Goal: Task Accomplishment & Management: Complete application form

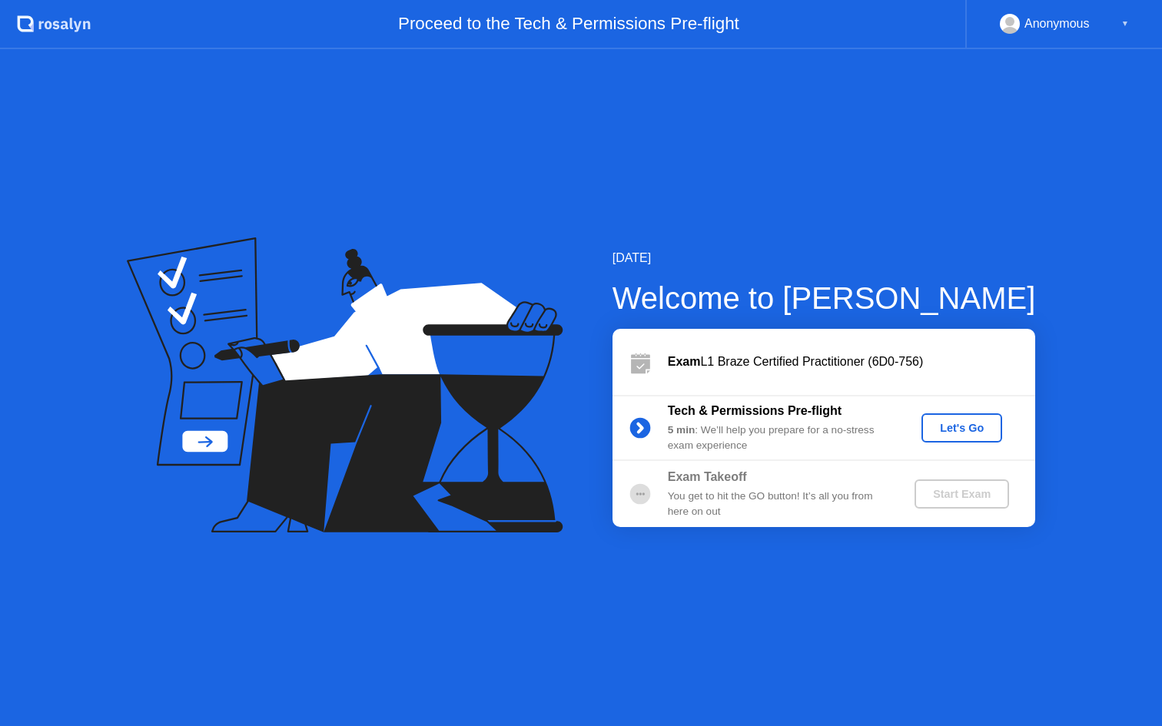
click at [973, 440] on button "Let's Go" at bounding box center [962, 428] width 81 height 29
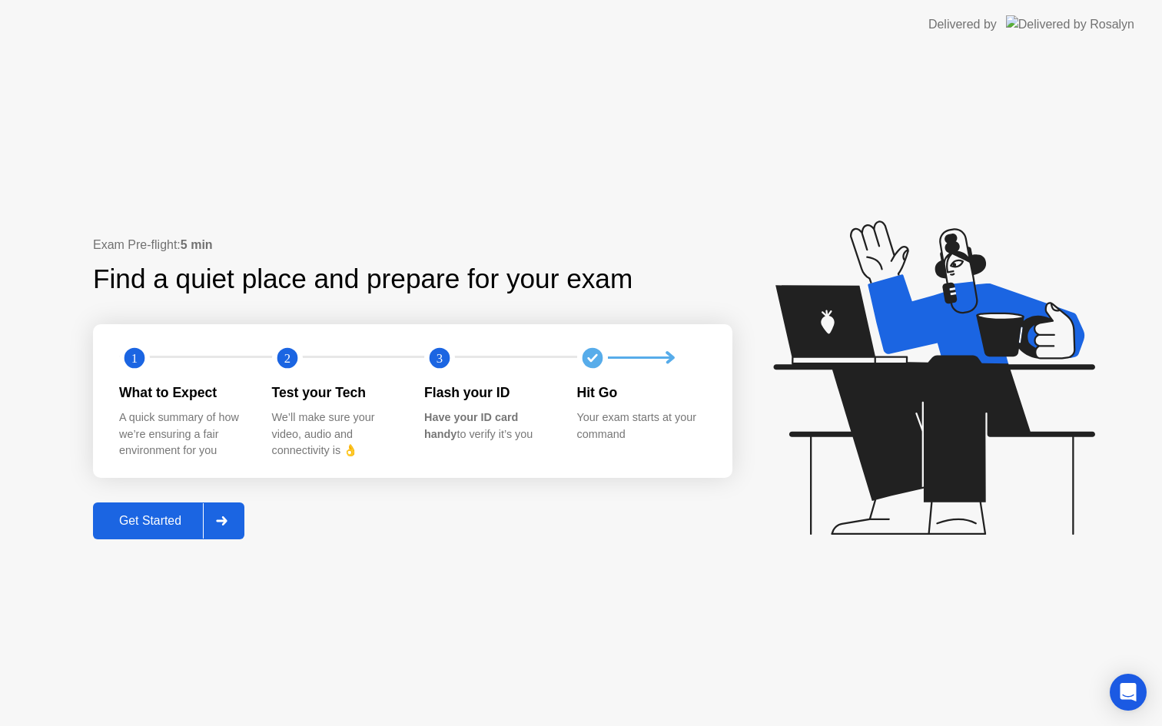
click at [160, 523] on div "Get Started" at bounding box center [150, 521] width 105 height 14
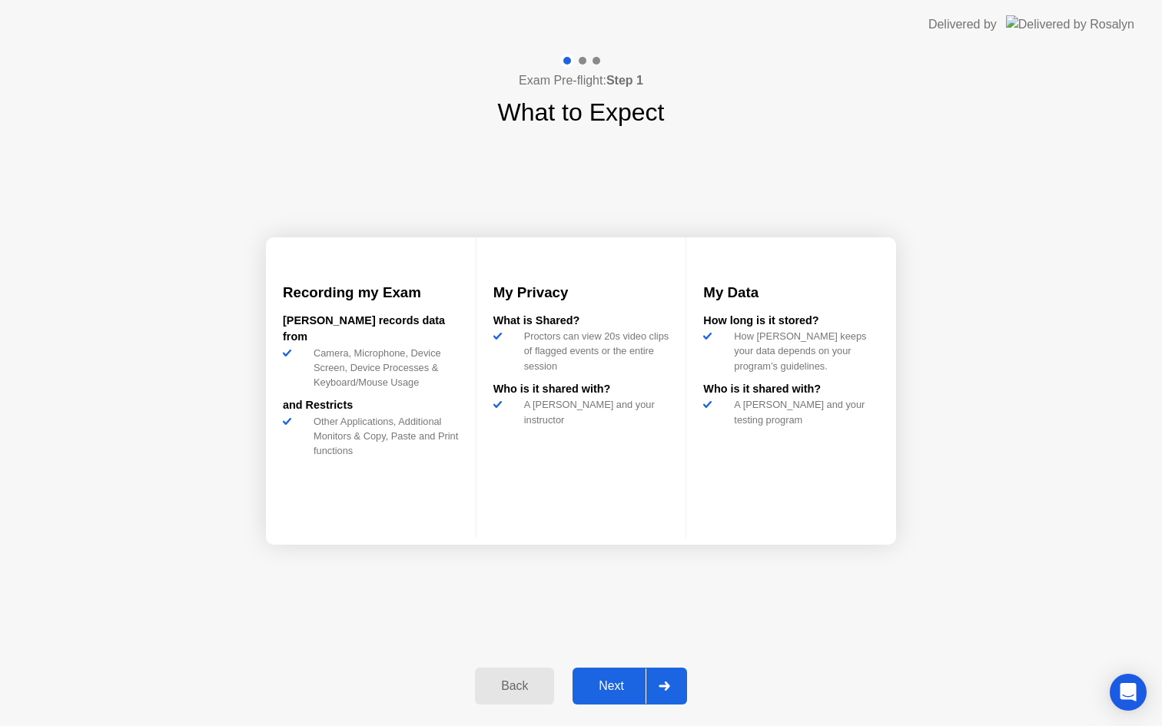
click at [620, 691] on div "Next" at bounding box center [611, 686] width 68 height 14
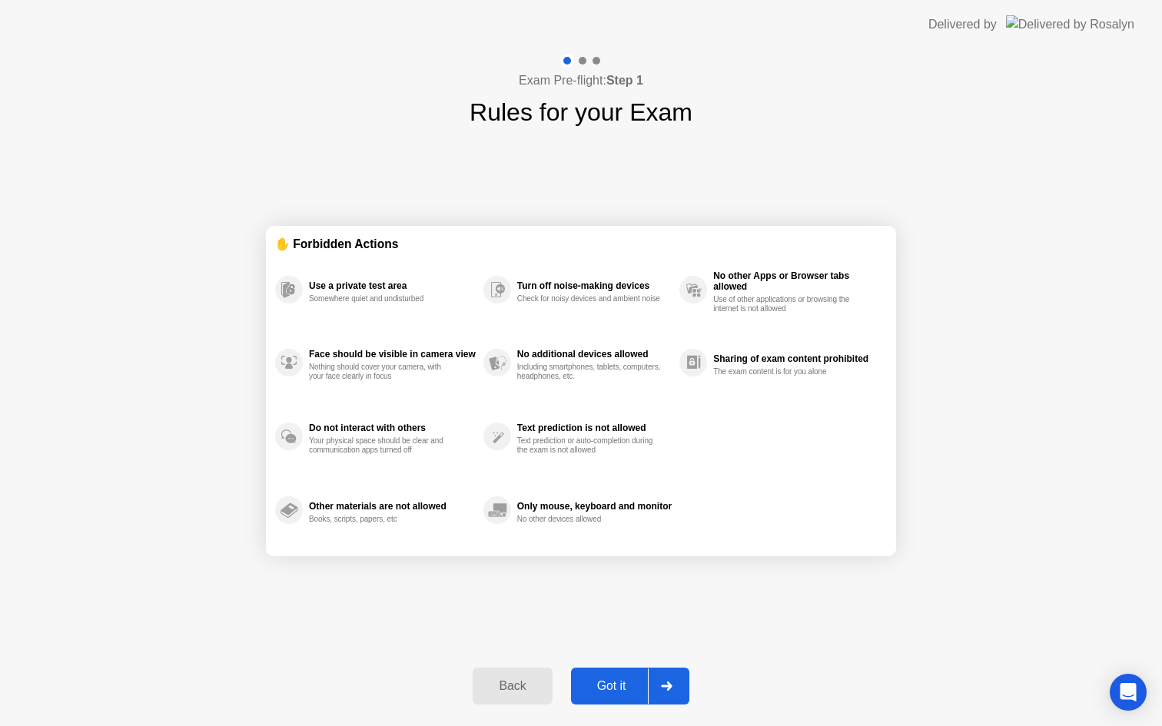
click at [628, 688] on div "Got it" at bounding box center [612, 686] width 72 height 14
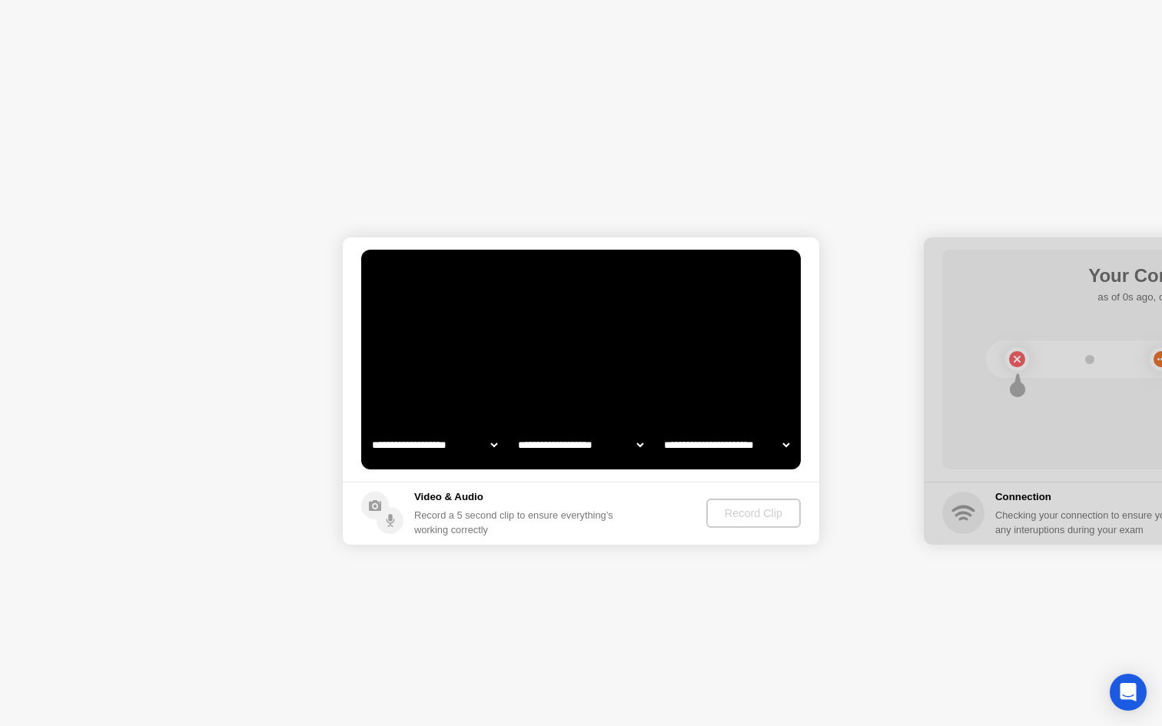
select select "**********"
select select "*******"
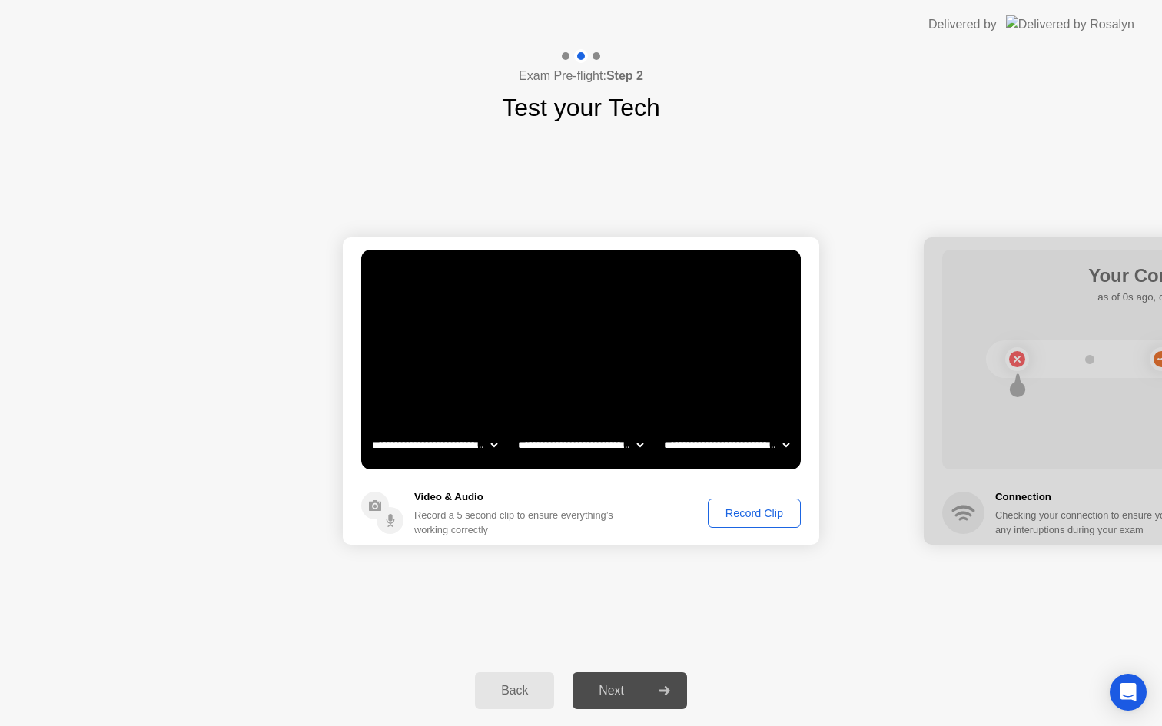
click at [1012, 391] on div at bounding box center [1162, 391] width 477 height 307
drag, startPoint x: 620, startPoint y: 694, endPoint x: 816, endPoint y: 503, distance: 273.4
click at [816, 503] on div "**********" at bounding box center [581, 387] width 1162 height 677
click at [763, 520] on div "Record Clip" at bounding box center [754, 513] width 82 height 12
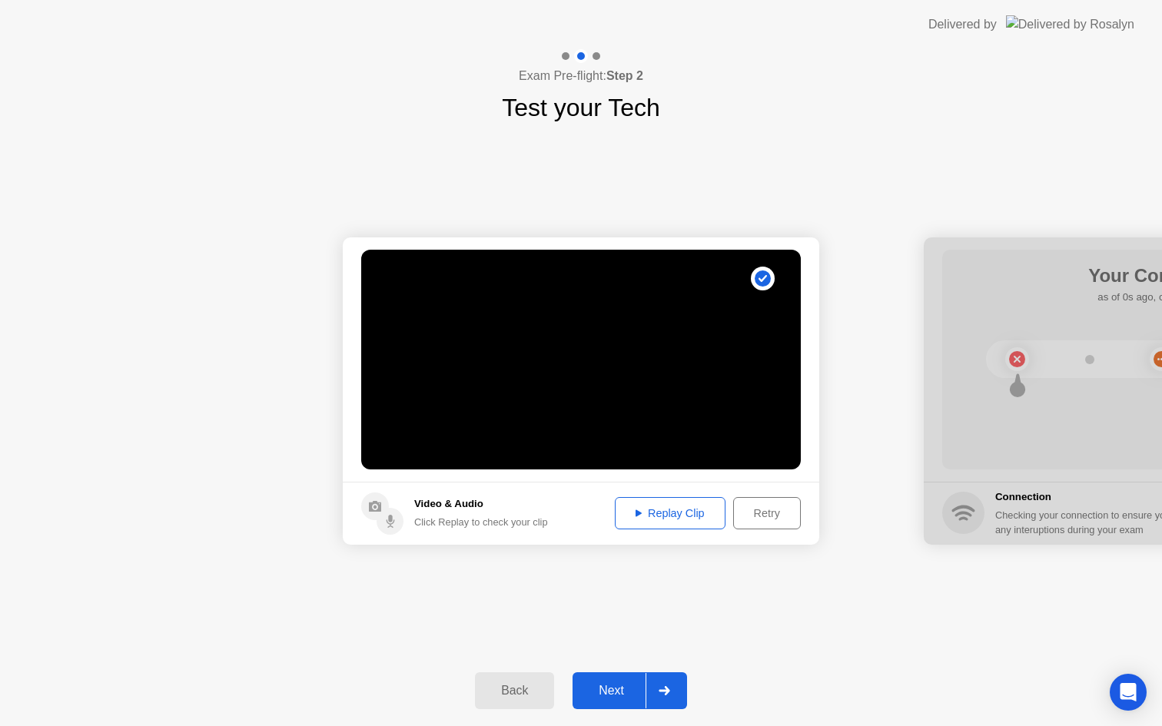
click at [689, 519] on div "Replay Clip" at bounding box center [670, 513] width 100 height 12
click at [626, 676] on button "Next" at bounding box center [630, 691] width 115 height 37
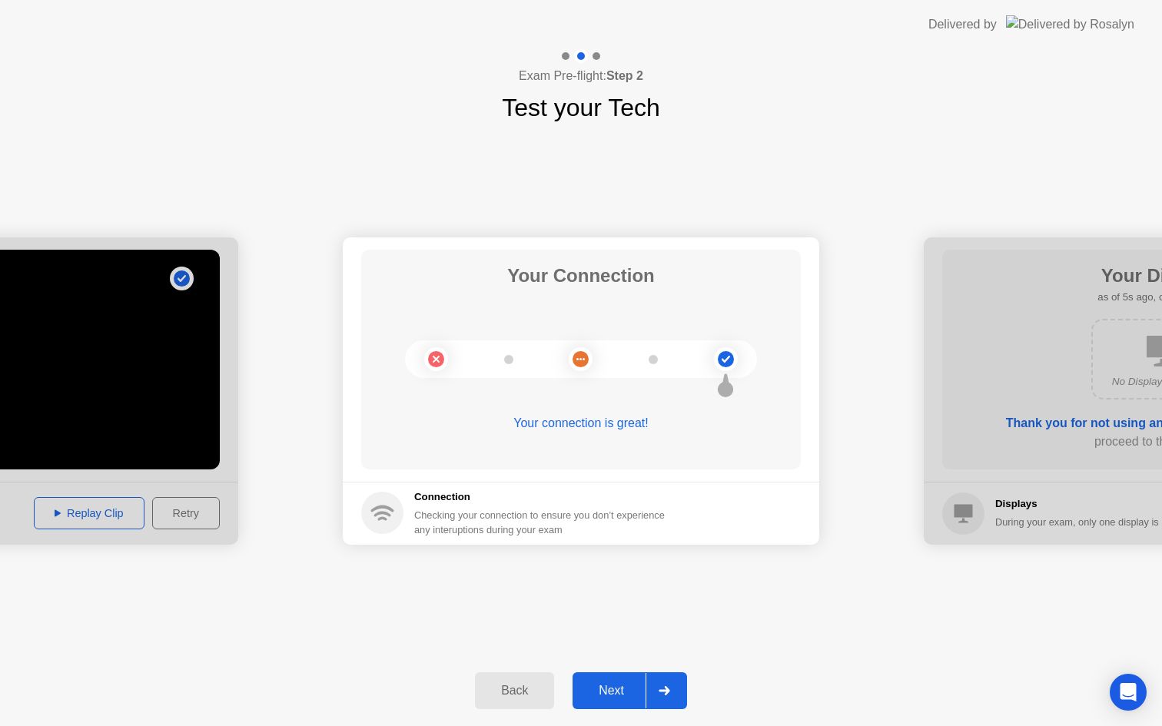
click at [661, 696] on div at bounding box center [664, 690] width 37 height 35
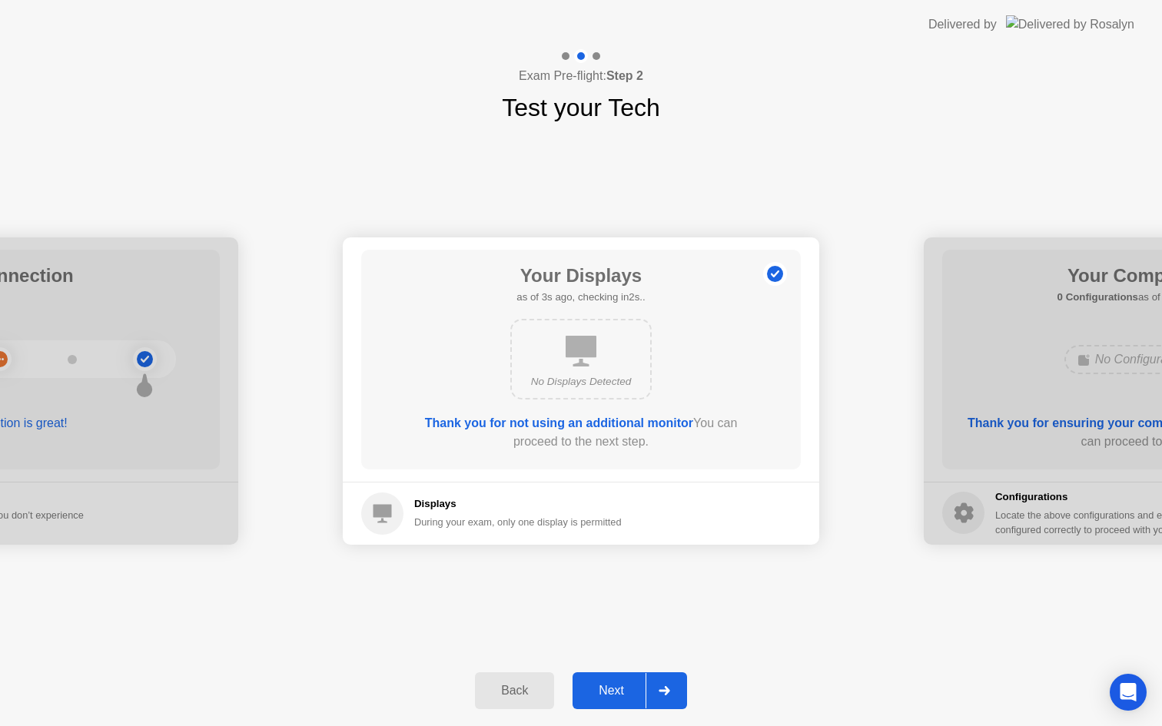
click at [639, 689] on div "Next" at bounding box center [611, 691] width 68 height 14
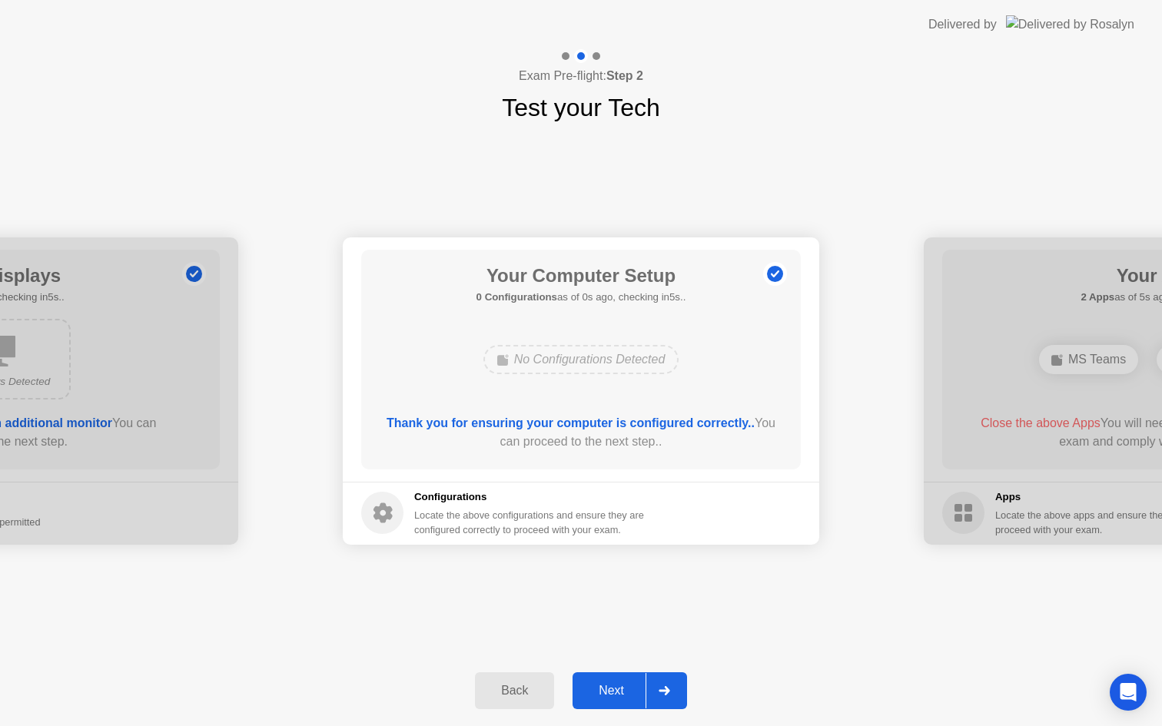
click at [635, 689] on div "Next" at bounding box center [611, 691] width 68 height 14
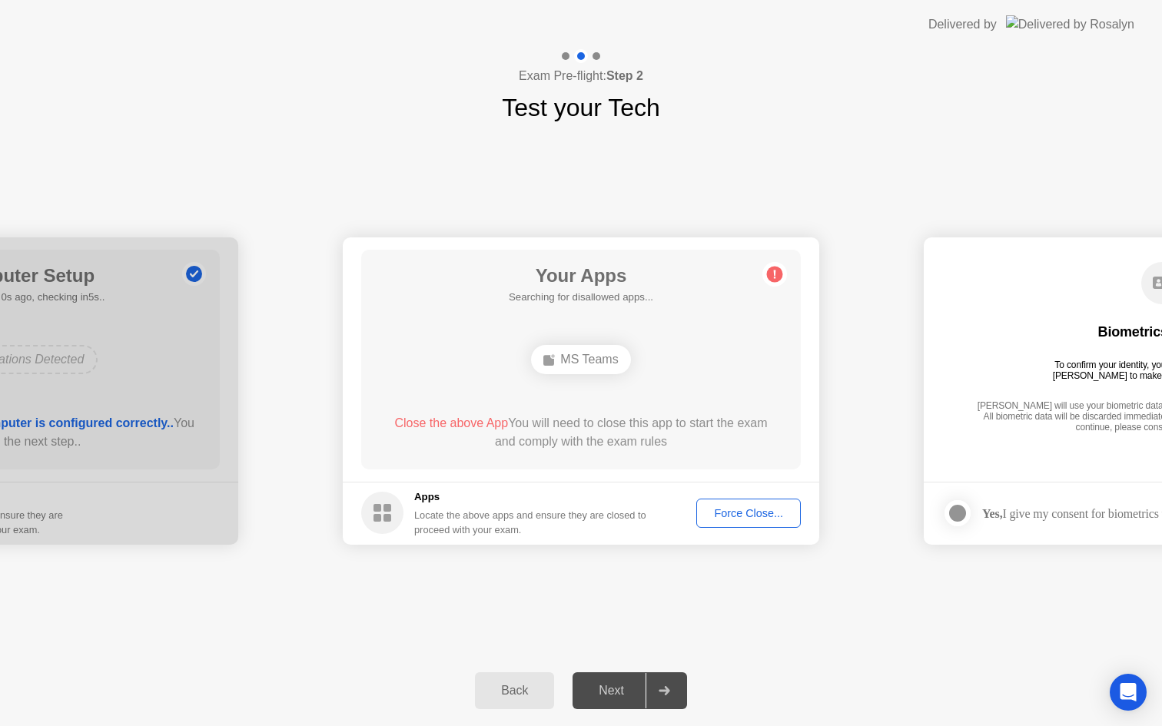
click at [690, 371] on div "MS Teams" at bounding box center [581, 360] width 352 height 42
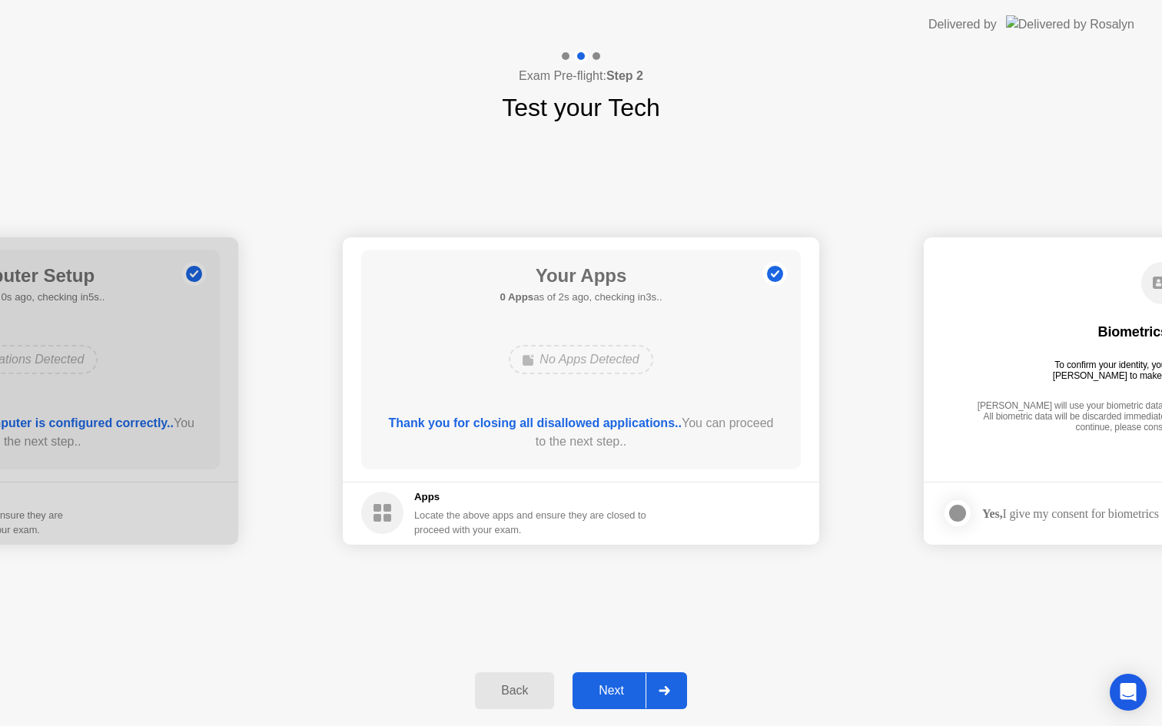
click at [644, 698] on div "Next" at bounding box center [611, 691] width 68 height 14
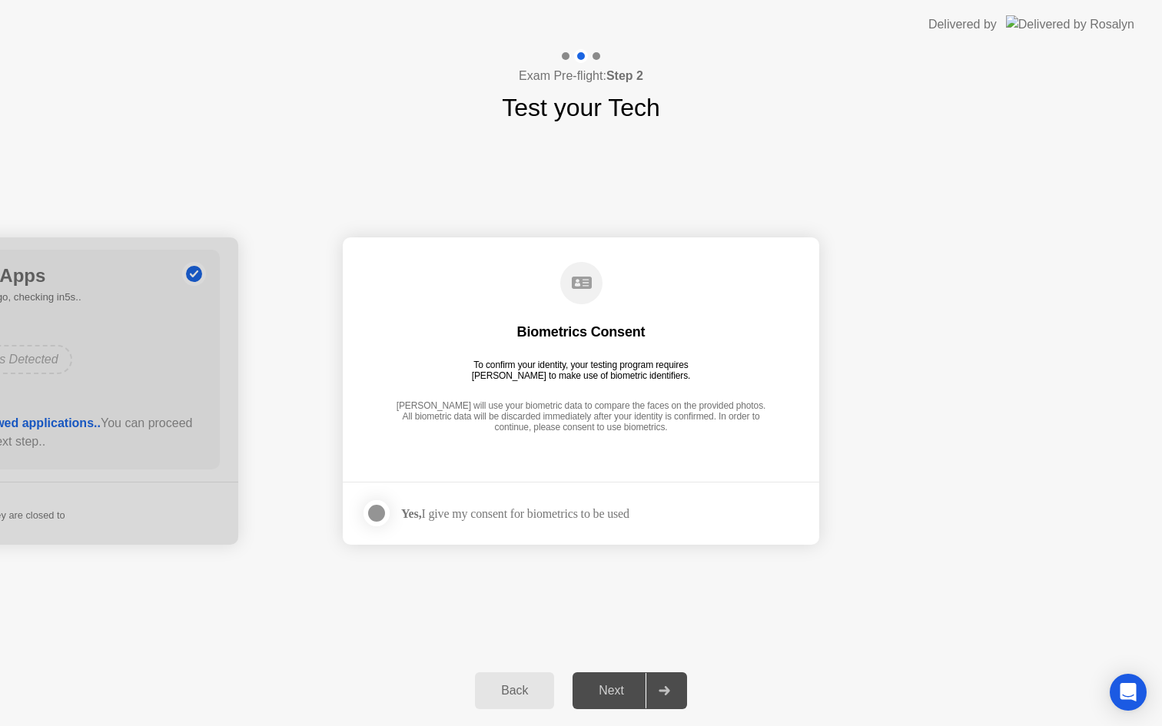
click at [550, 517] on div "Yes, I give my consent for biometrics to be used" at bounding box center [515, 514] width 228 height 15
click at [639, 690] on div "Next" at bounding box center [611, 691] width 68 height 14
click at [676, 686] on div at bounding box center [664, 690] width 37 height 35
click at [376, 517] on div at bounding box center [376, 513] width 18 height 18
click at [637, 702] on button "Next" at bounding box center [630, 691] width 115 height 37
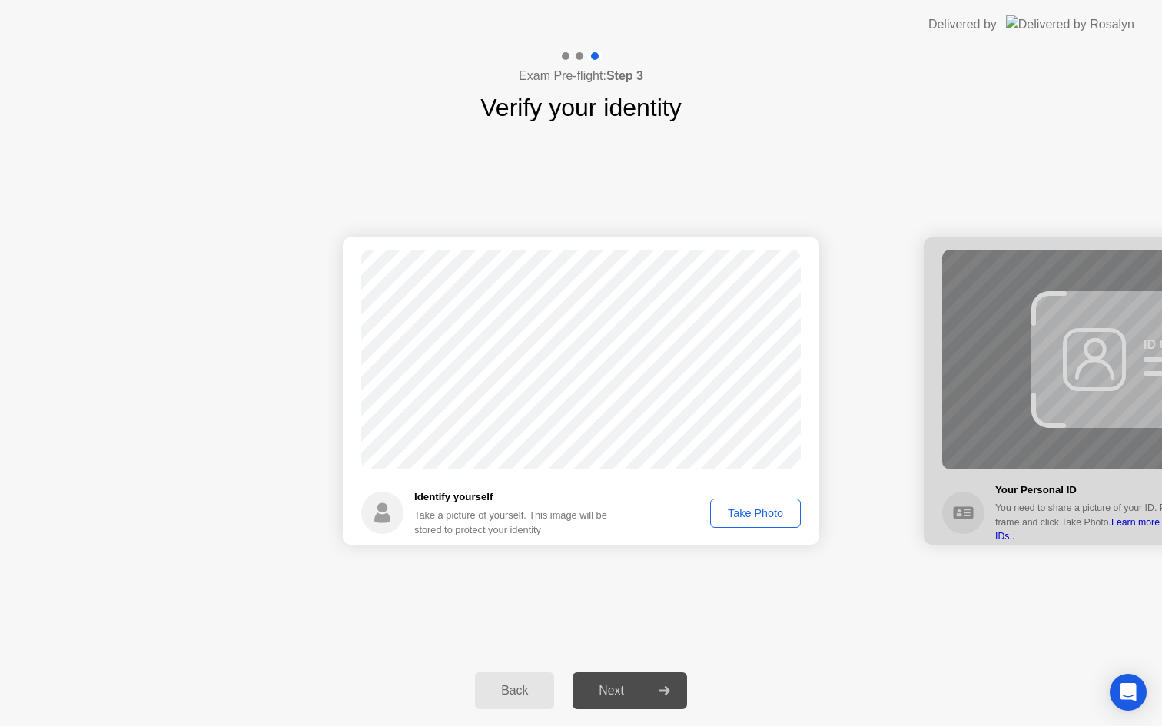
click at [732, 512] on div "Take Photo" at bounding box center [756, 513] width 80 height 12
click at [656, 695] on div at bounding box center [664, 690] width 37 height 35
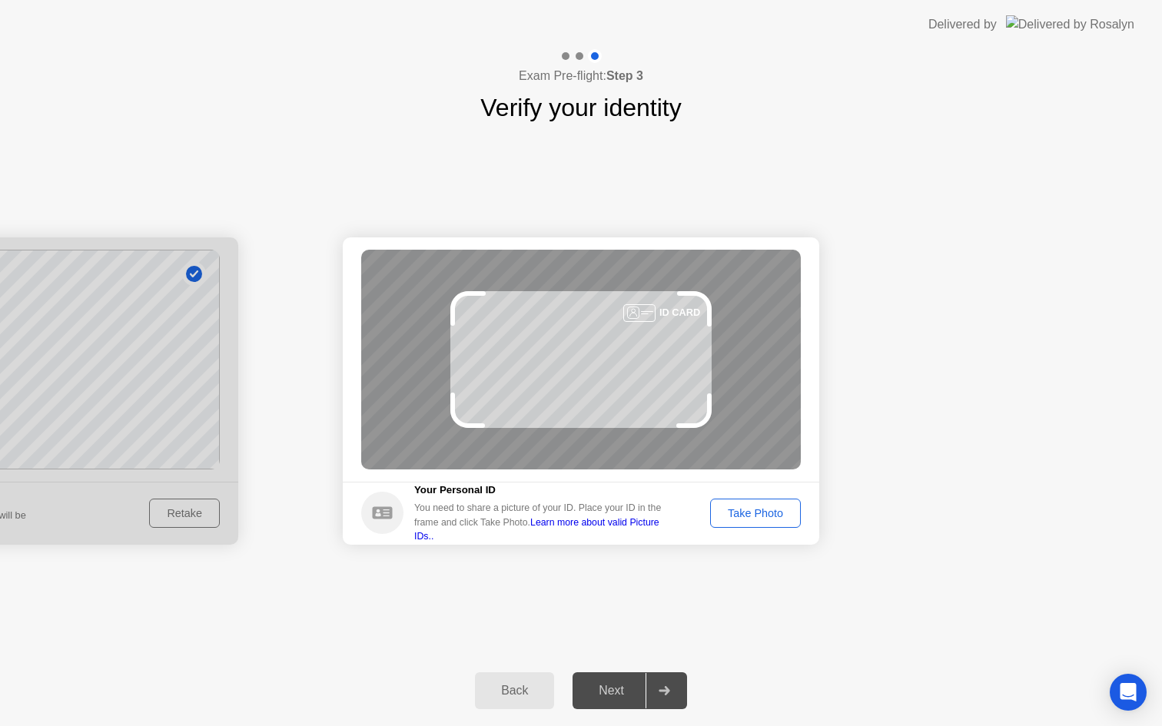
click at [751, 511] on div "Take Photo" at bounding box center [756, 513] width 80 height 12
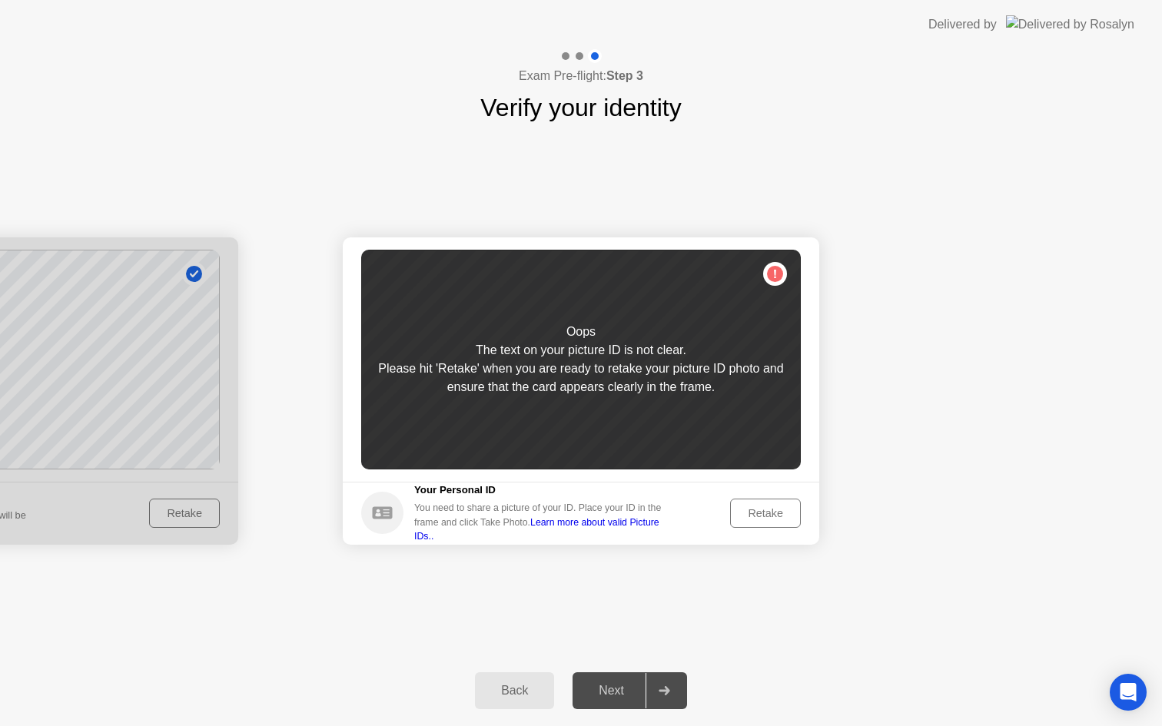
click at [748, 508] on div "Retake" at bounding box center [766, 513] width 60 height 12
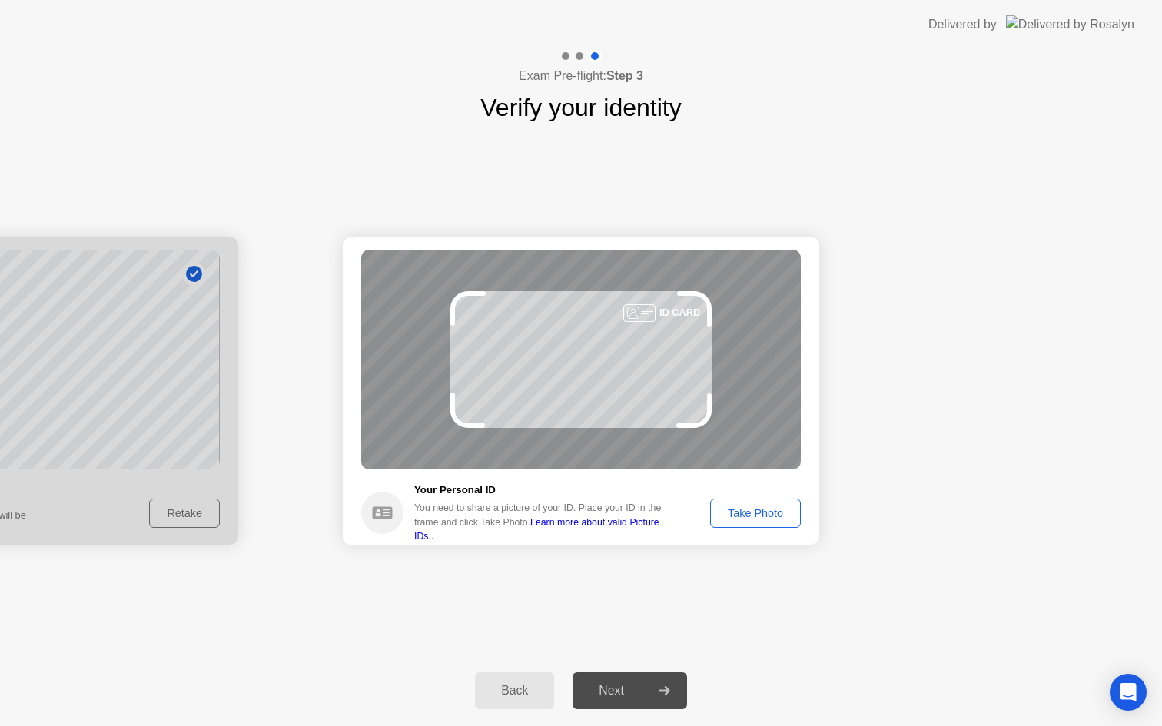
click at [754, 517] on div "Take Photo" at bounding box center [756, 513] width 80 height 12
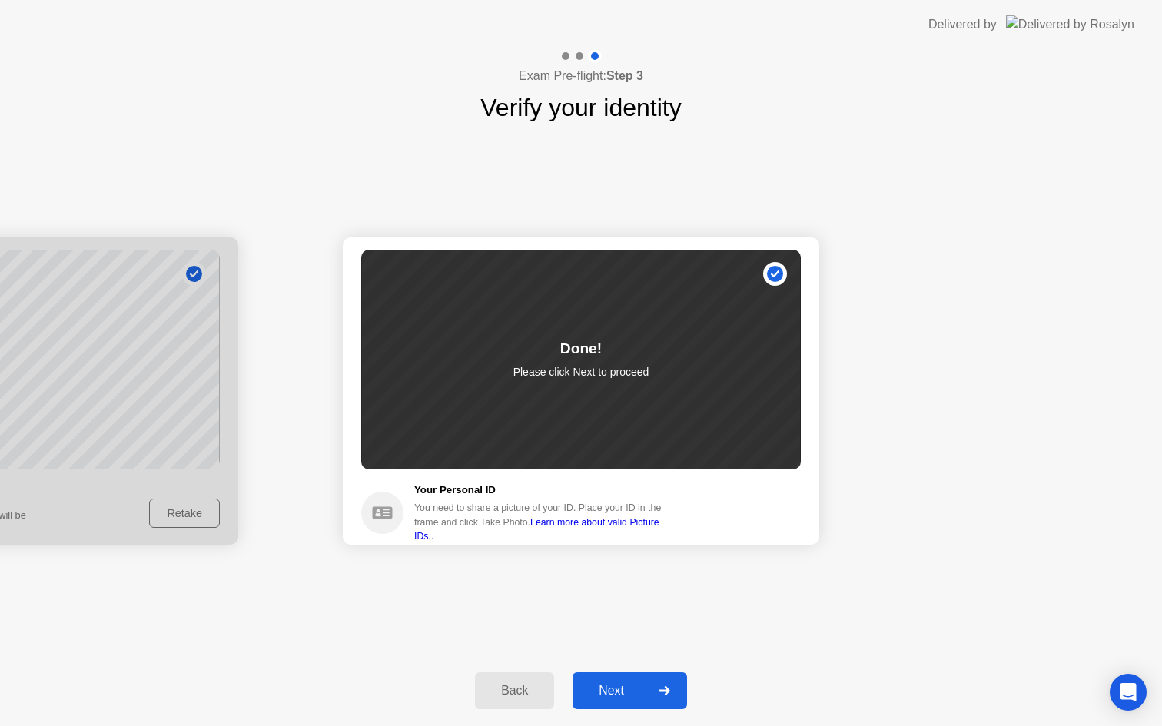
click at [659, 701] on div at bounding box center [664, 690] width 37 height 35
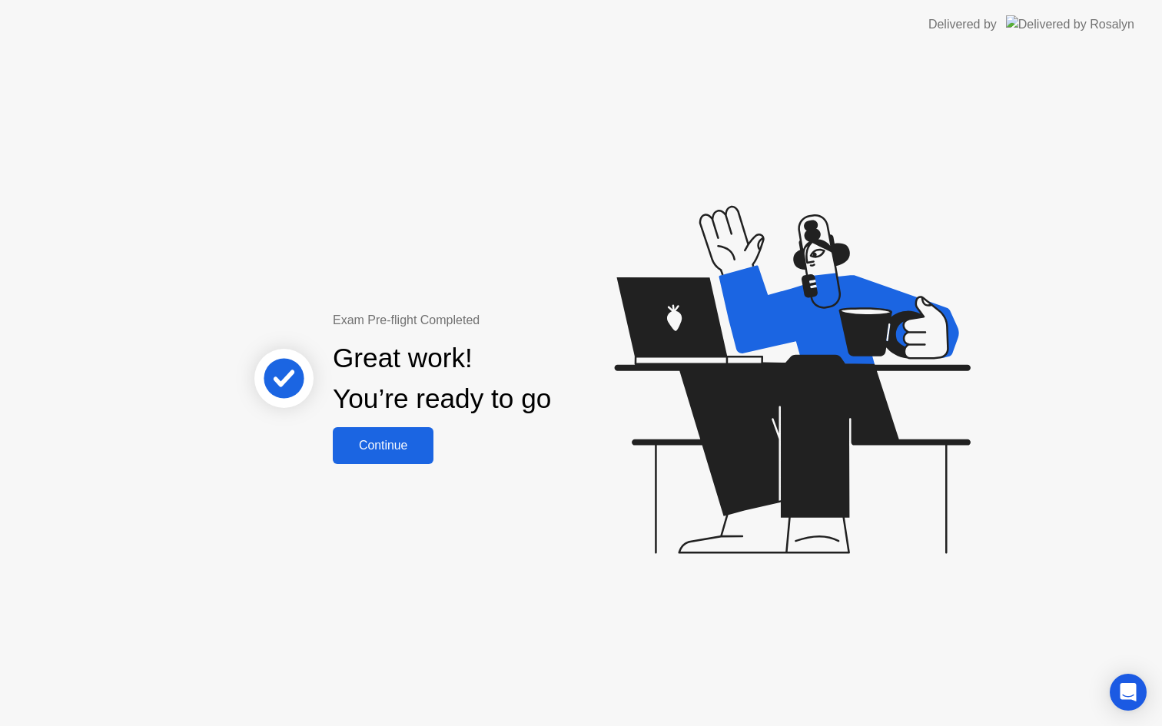
click at [371, 433] on button "Continue" at bounding box center [383, 445] width 101 height 37
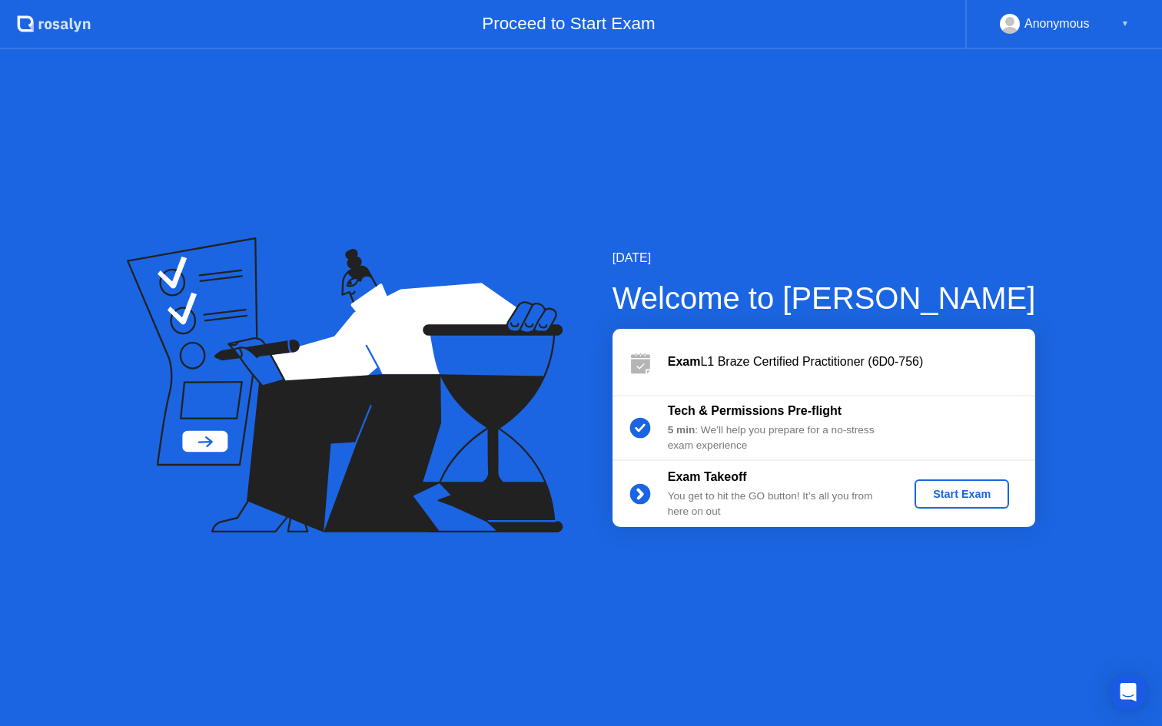
click at [986, 490] on div "Start Exam" at bounding box center [962, 494] width 82 height 12
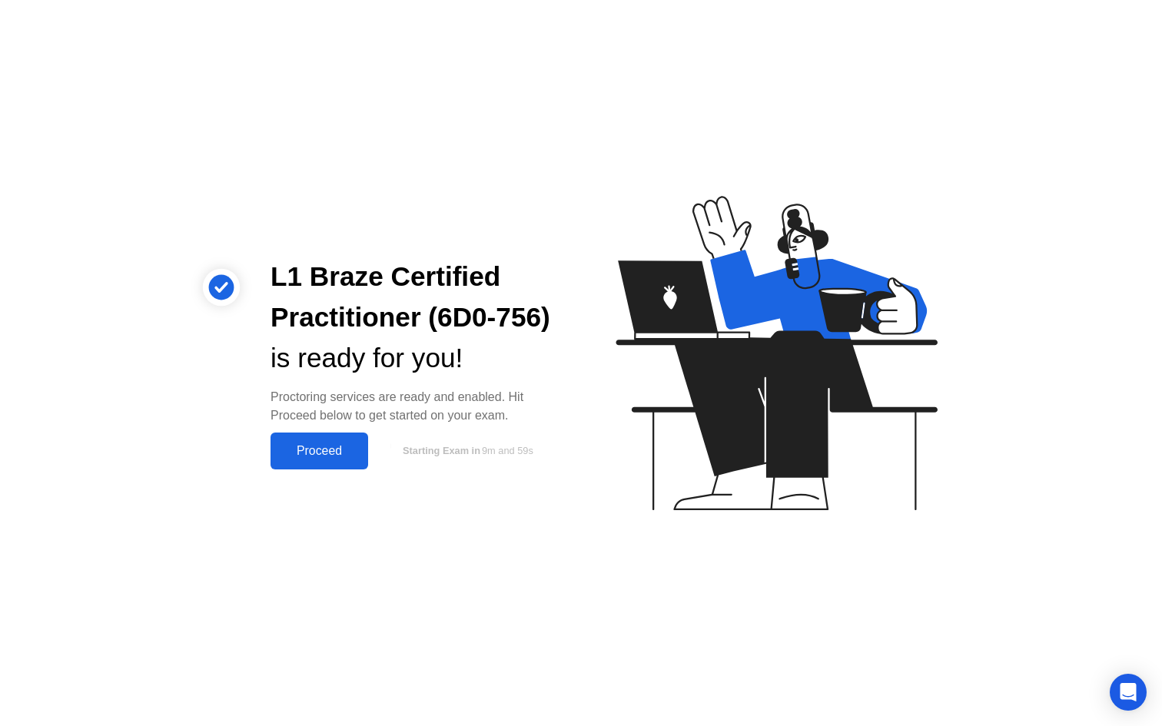
click at [326, 444] on div "Proceed" at bounding box center [319, 451] width 88 height 14
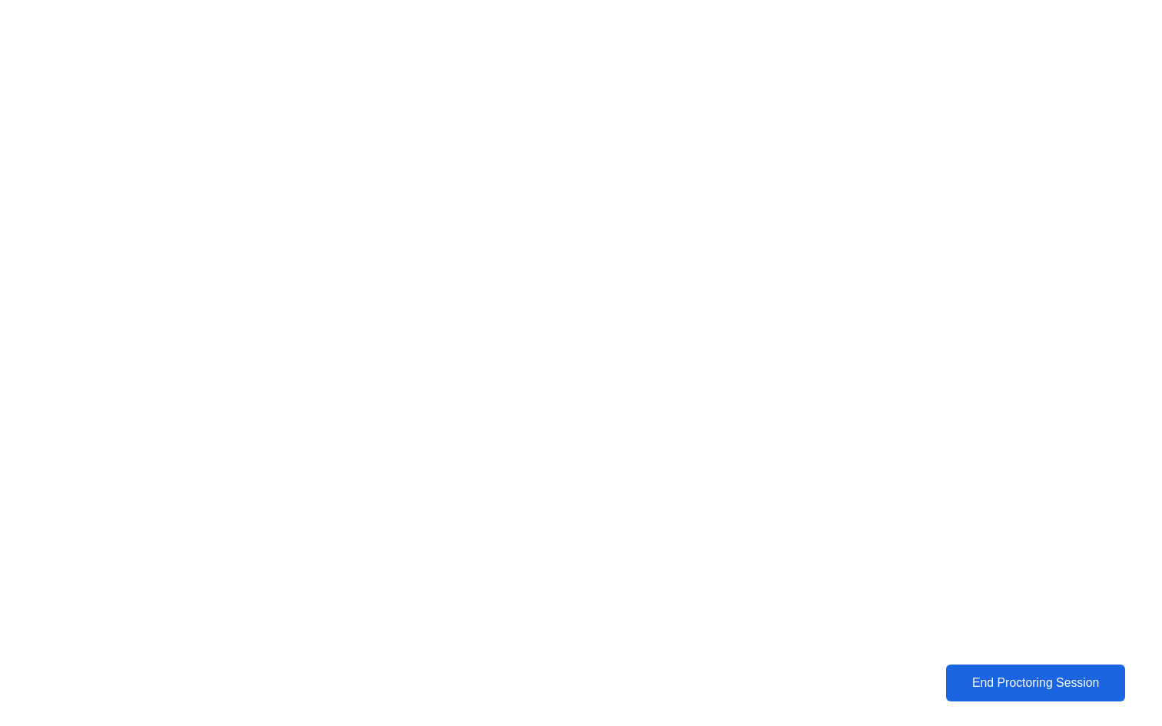
click at [954, 683] on div "End Proctoring Session" at bounding box center [1035, 683] width 171 height 14
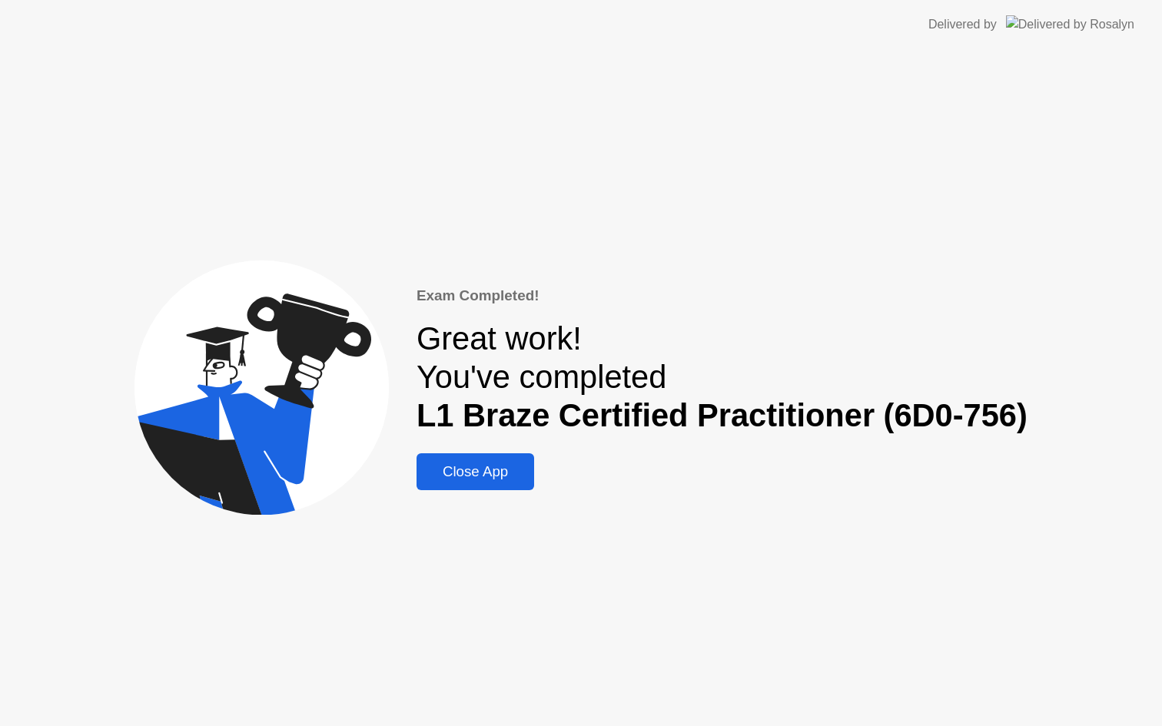
click at [444, 474] on div "Close App" at bounding box center [475, 472] width 108 height 17
